Goal: Task Accomplishment & Management: Manage account settings

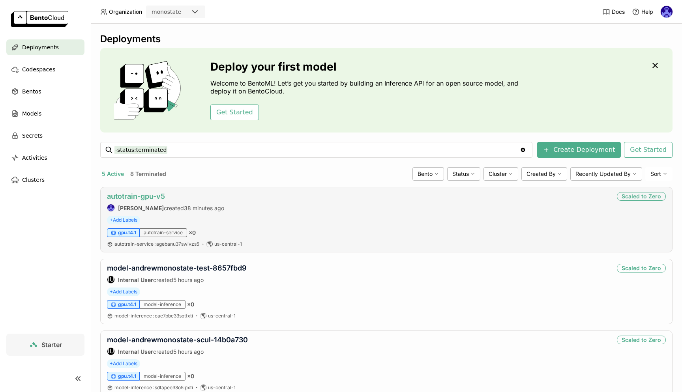
click at [152, 197] on link "autotrain-gpu-v5" at bounding box center [136, 196] width 58 height 8
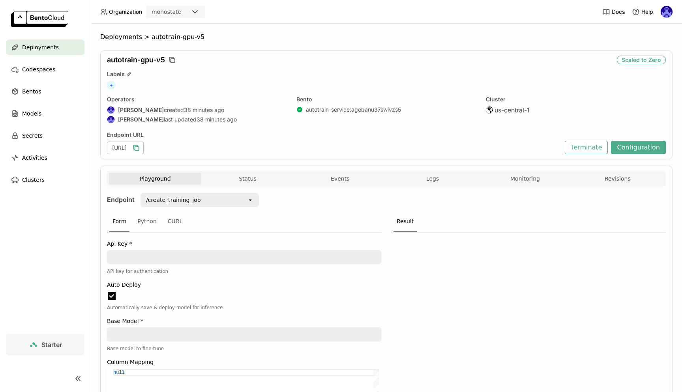
click at [140, 149] on icon "button" at bounding box center [136, 148] width 8 height 8
click at [451, 178] on button "Logs" at bounding box center [433, 179] width 92 height 12
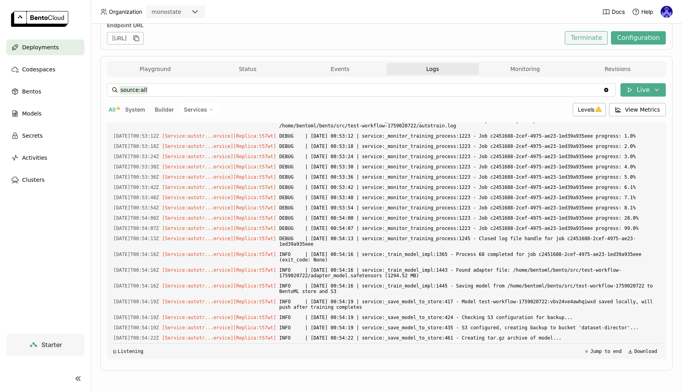
click at [591, 40] on button "Terminate" at bounding box center [586, 37] width 43 height 13
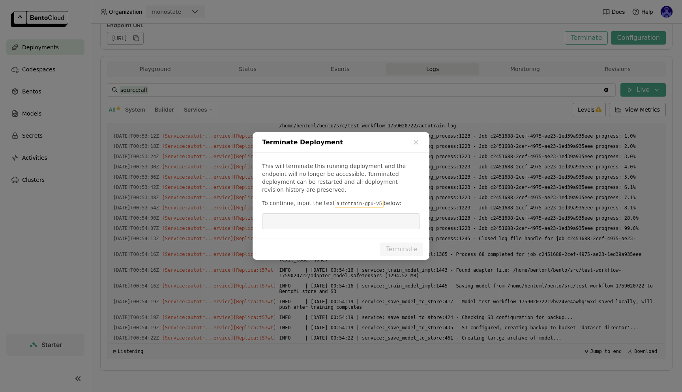
drag, startPoint x: 332, startPoint y: 200, endPoint x: 377, endPoint y: 200, distance: 44.6
click at [377, 200] on code "autotrain-gpu-v5" at bounding box center [359, 204] width 49 height 8
